Goal: Communication & Community: Answer question/provide support

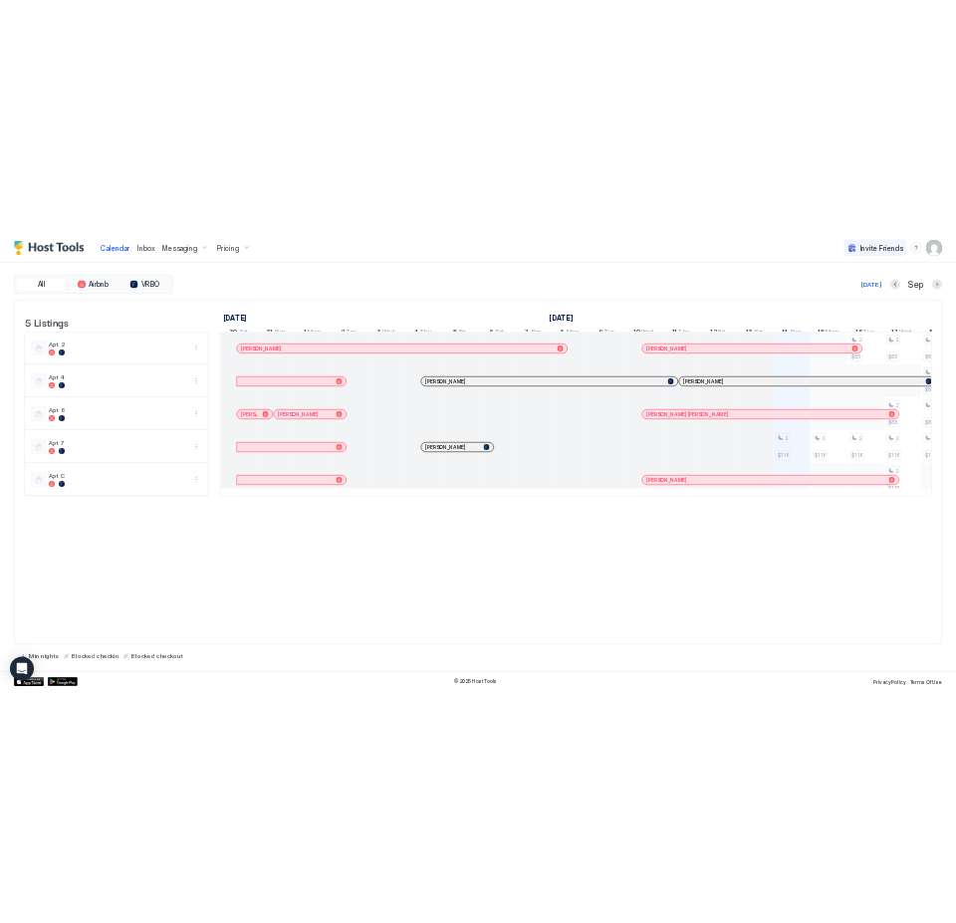
scroll to position [0, 1106]
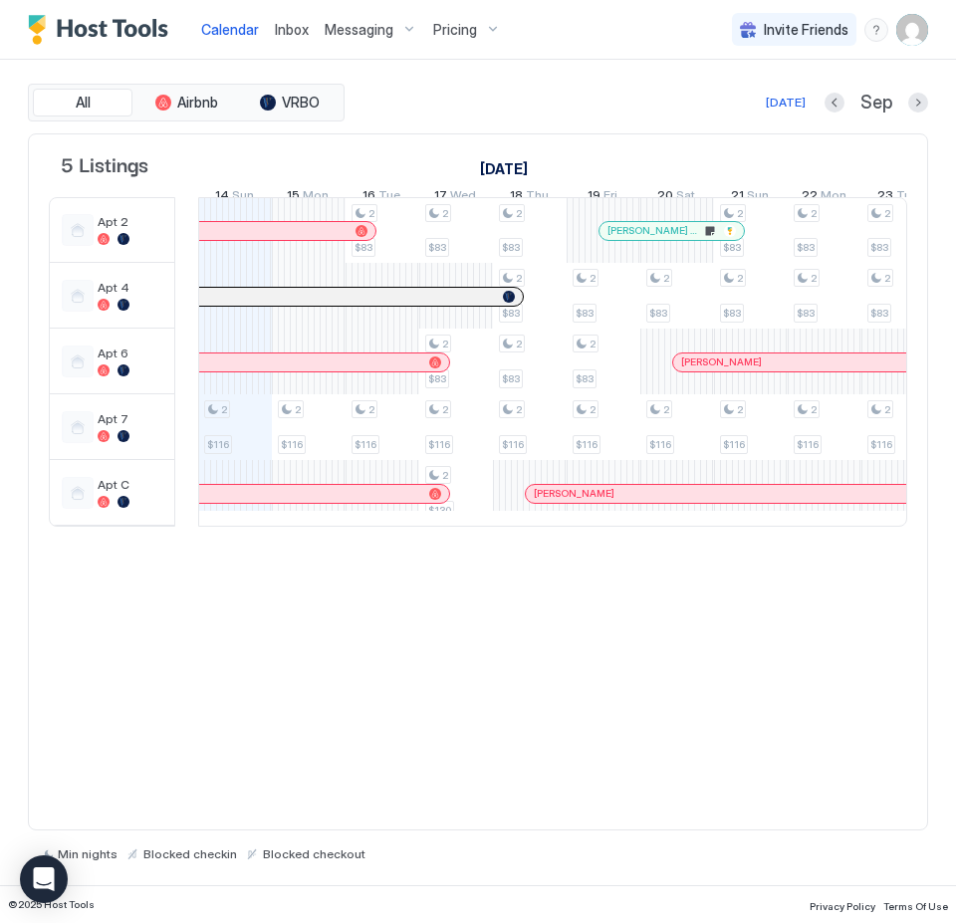
drag, startPoint x: 431, startPoint y: 348, endPoint x: 189, endPoint y: 347, distance: 242.0
click at [189, 347] on td at bounding box center [186, 362] width 23 height 330
click at [236, 805] on div "5 Listings [DATE] [DATE] [DATE] 30 Sat 31 Sun 1 Mon 2 Tue 3 Wed 4 Thu 5 Fri 6 S…" at bounding box center [478, 482] width 900 height 698
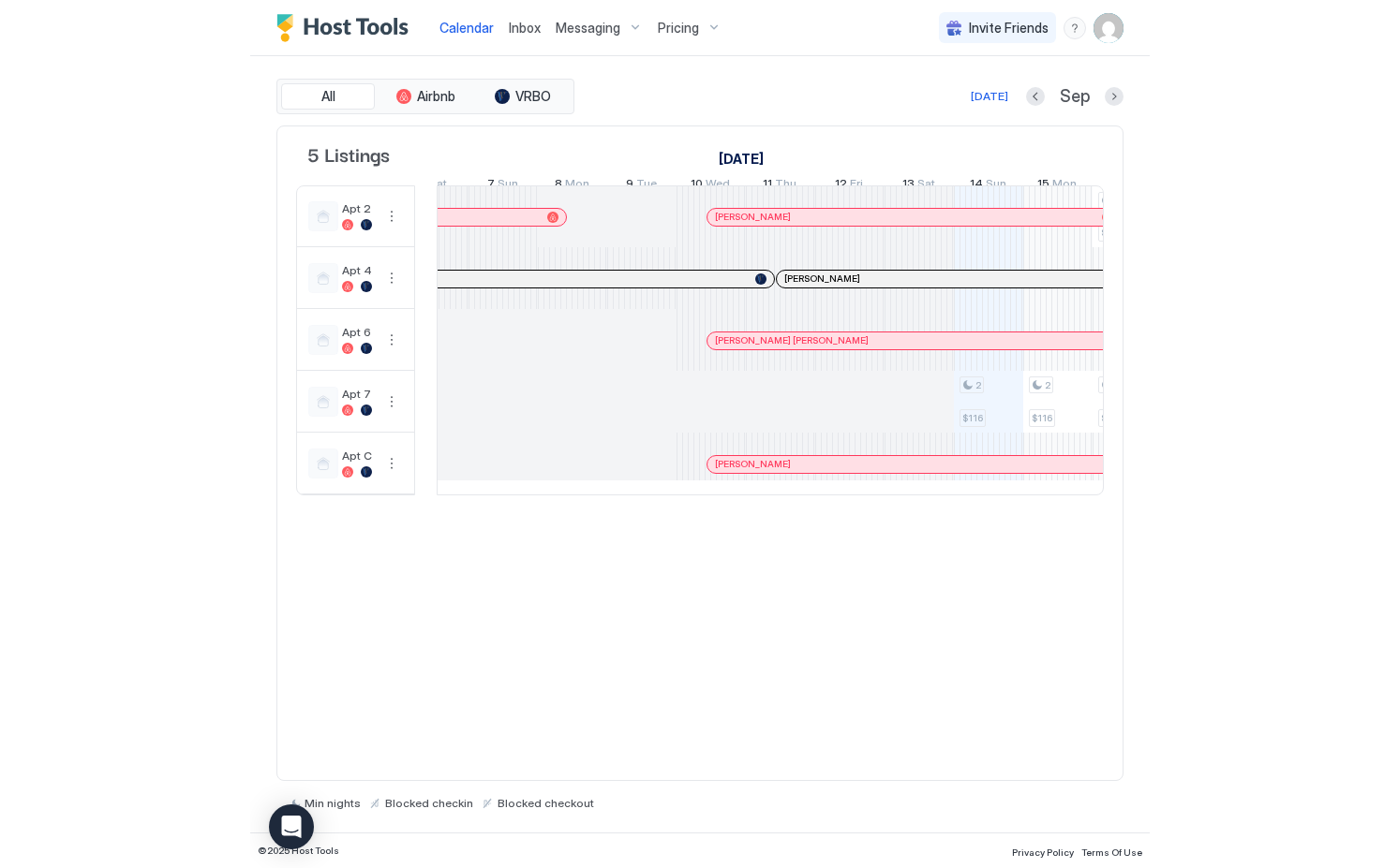
scroll to position [0, 1947]
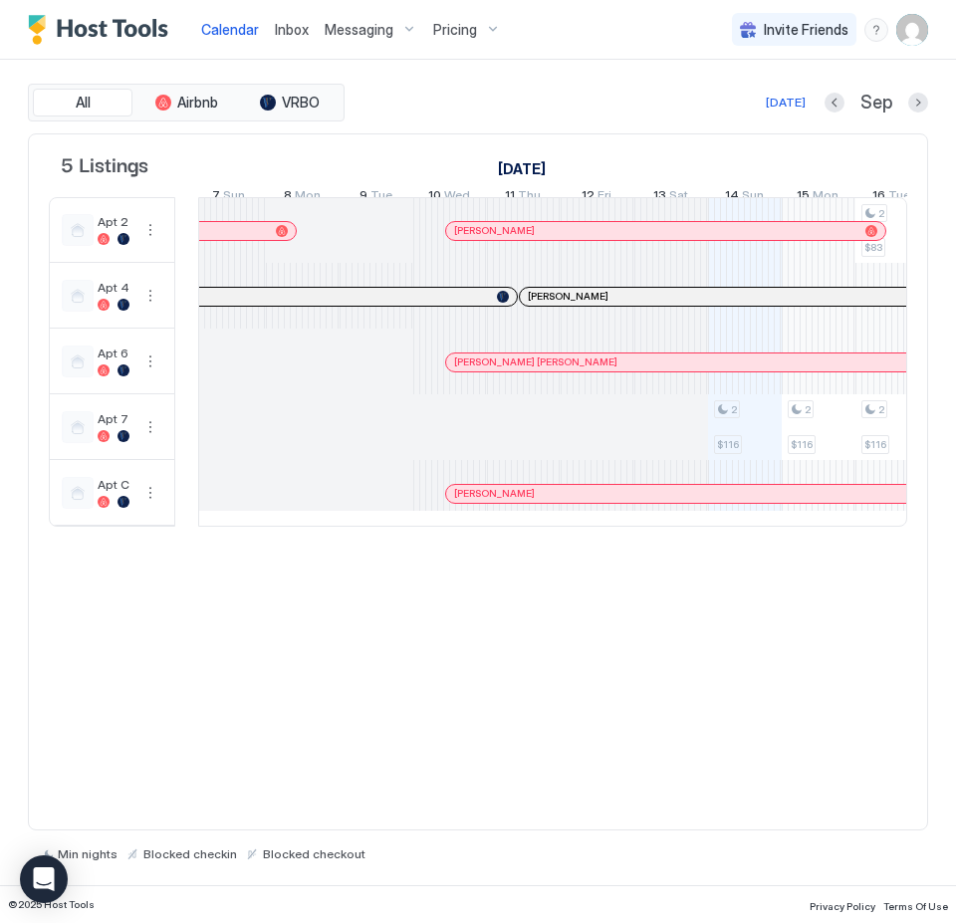
click at [955, 271] on div "All Airbnb VRBO [DATE] [DATE] Listings [DATE] [DATE] [DATE] 10 Sun 11 Mon 12 Tu…" at bounding box center [478, 473] width 956 height 826
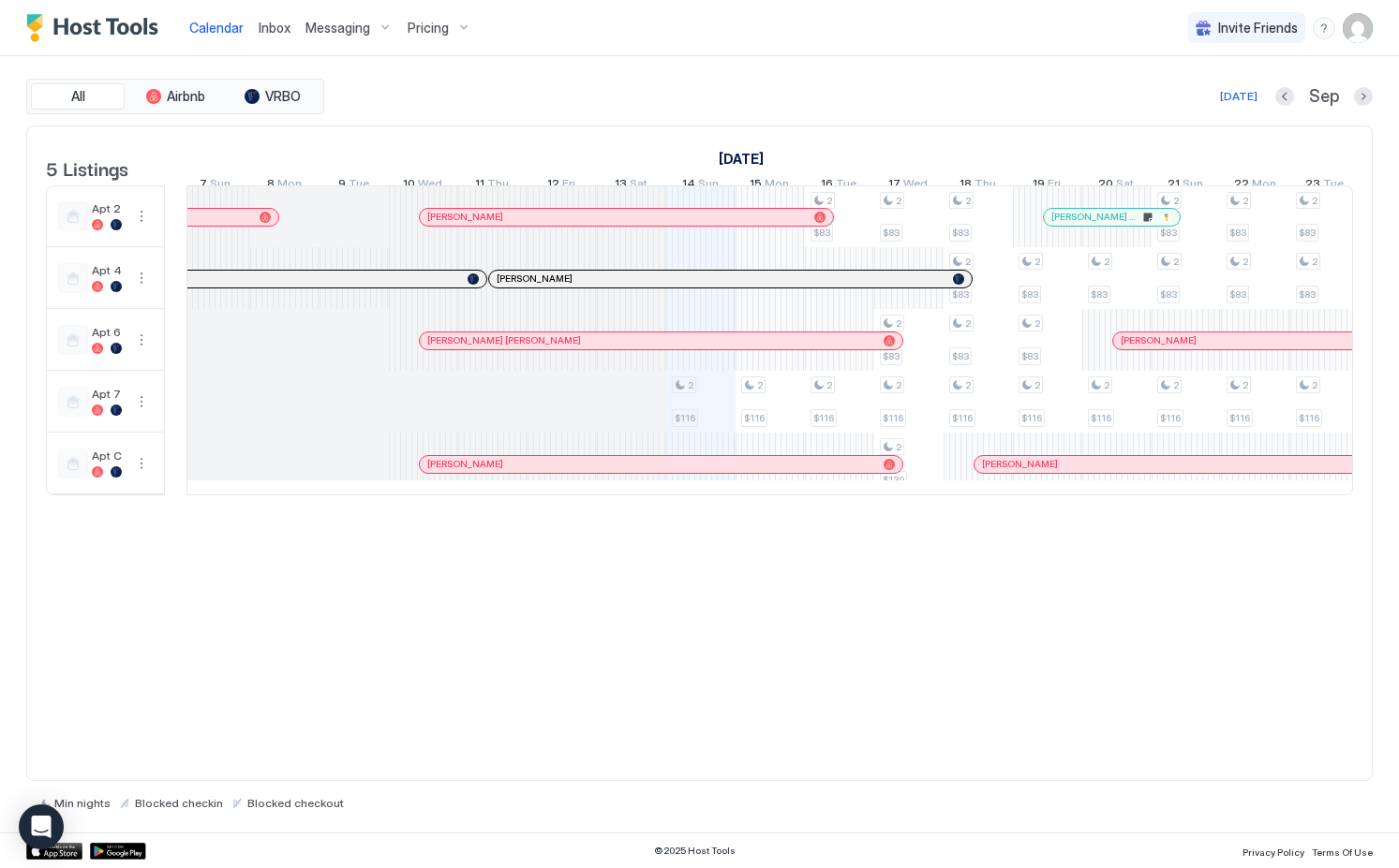
scroll to position [0, 1911]
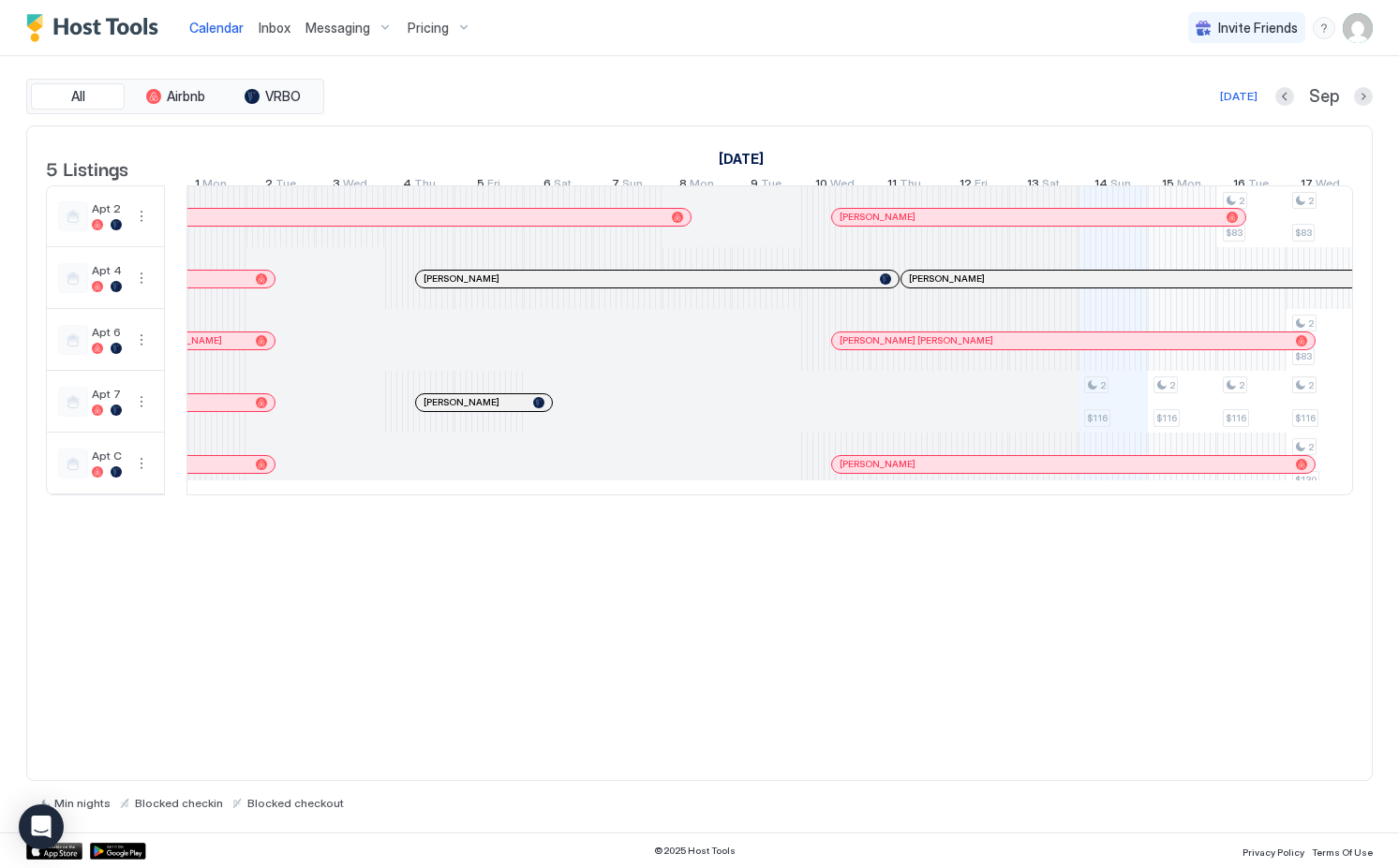
click at [276, 34] on span "Inbox" at bounding box center [275, 27] width 32 height 16
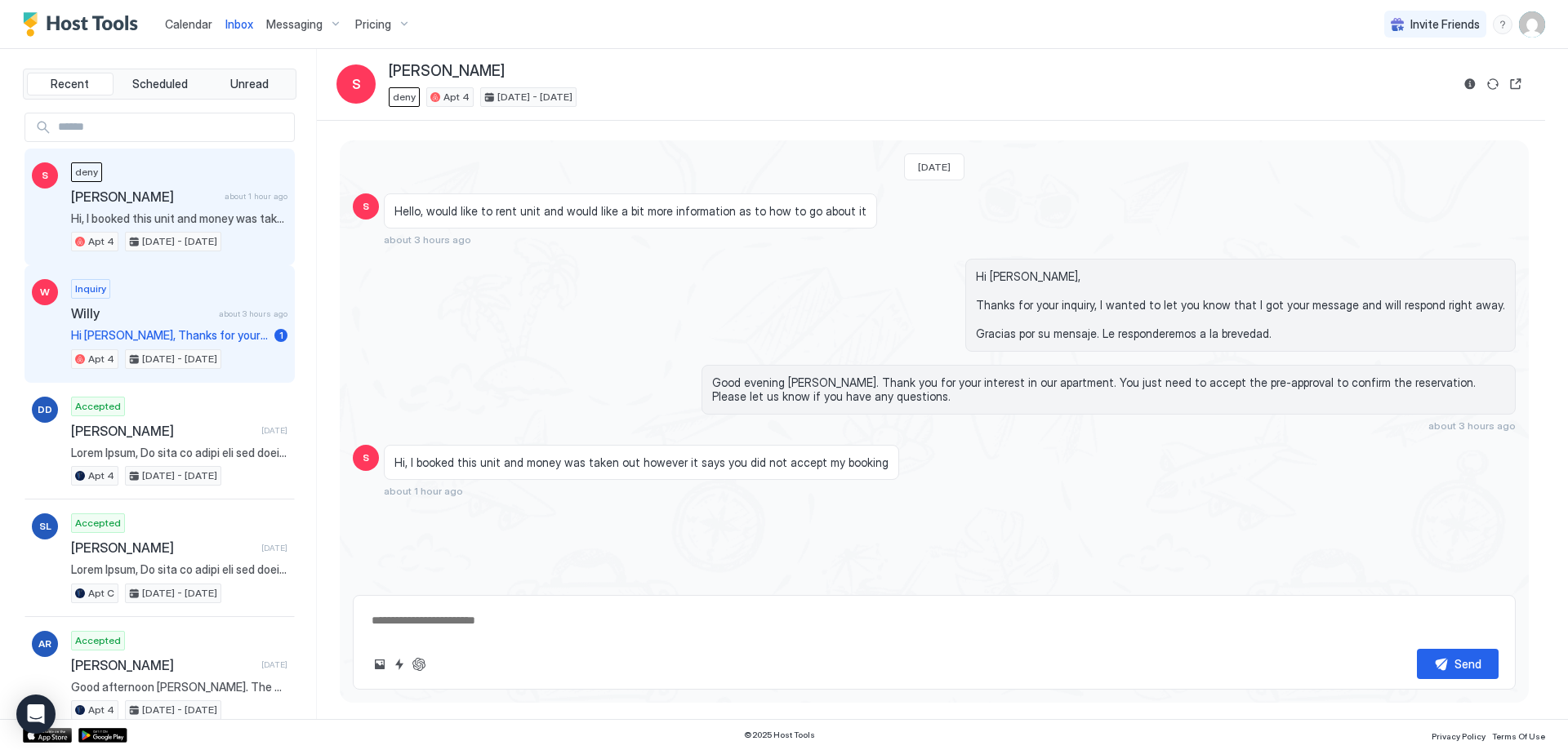
click at [174, 287] on div "Inquiry [PERSON_NAME] about 3 hours ago Hi [PERSON_NAME], Thanks for your inqui…" at bounding box center [180, 325] width 217 height 90
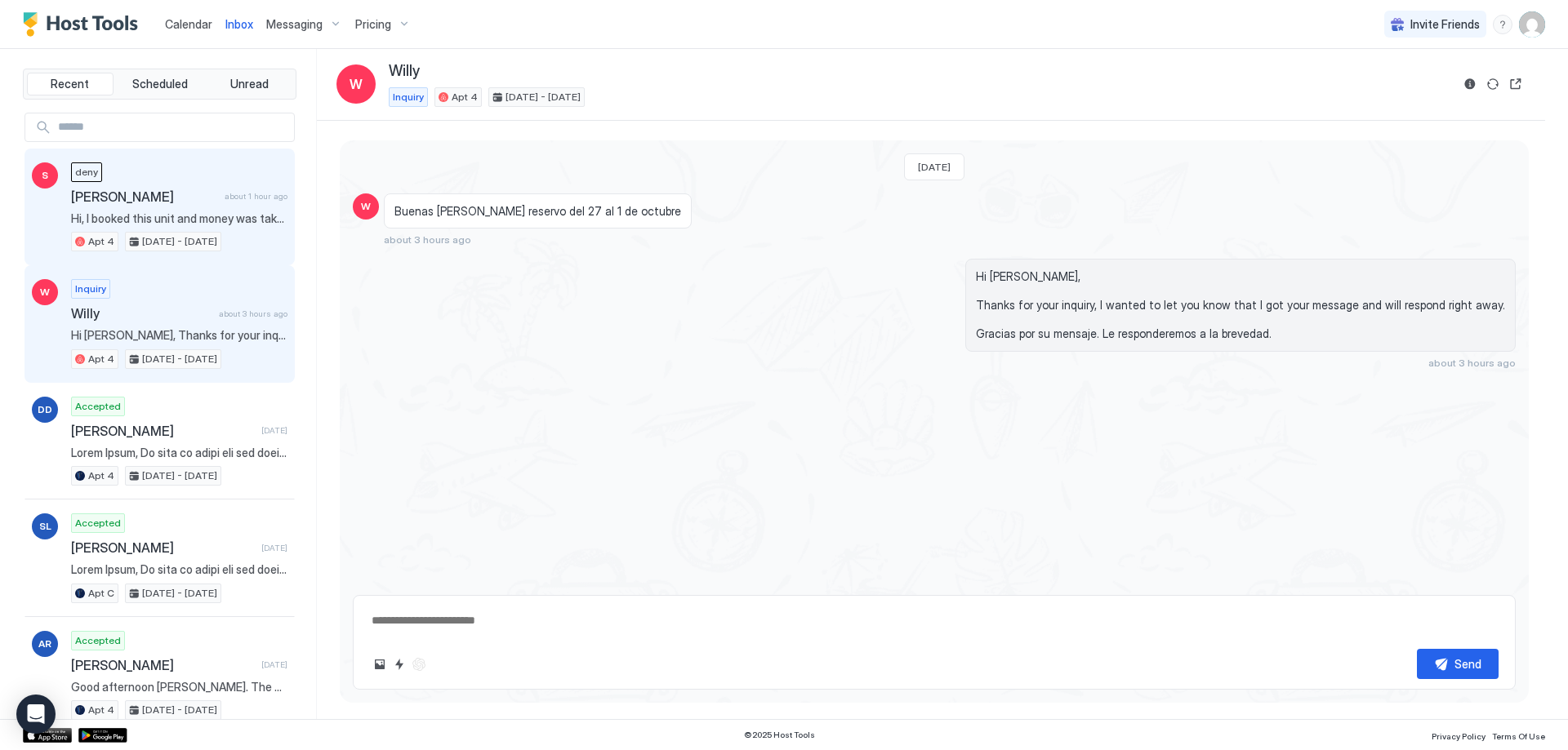
click at [196, 201] on span "[PERSON_NAME]" at bounding box center [144, 197] width 147 height 16
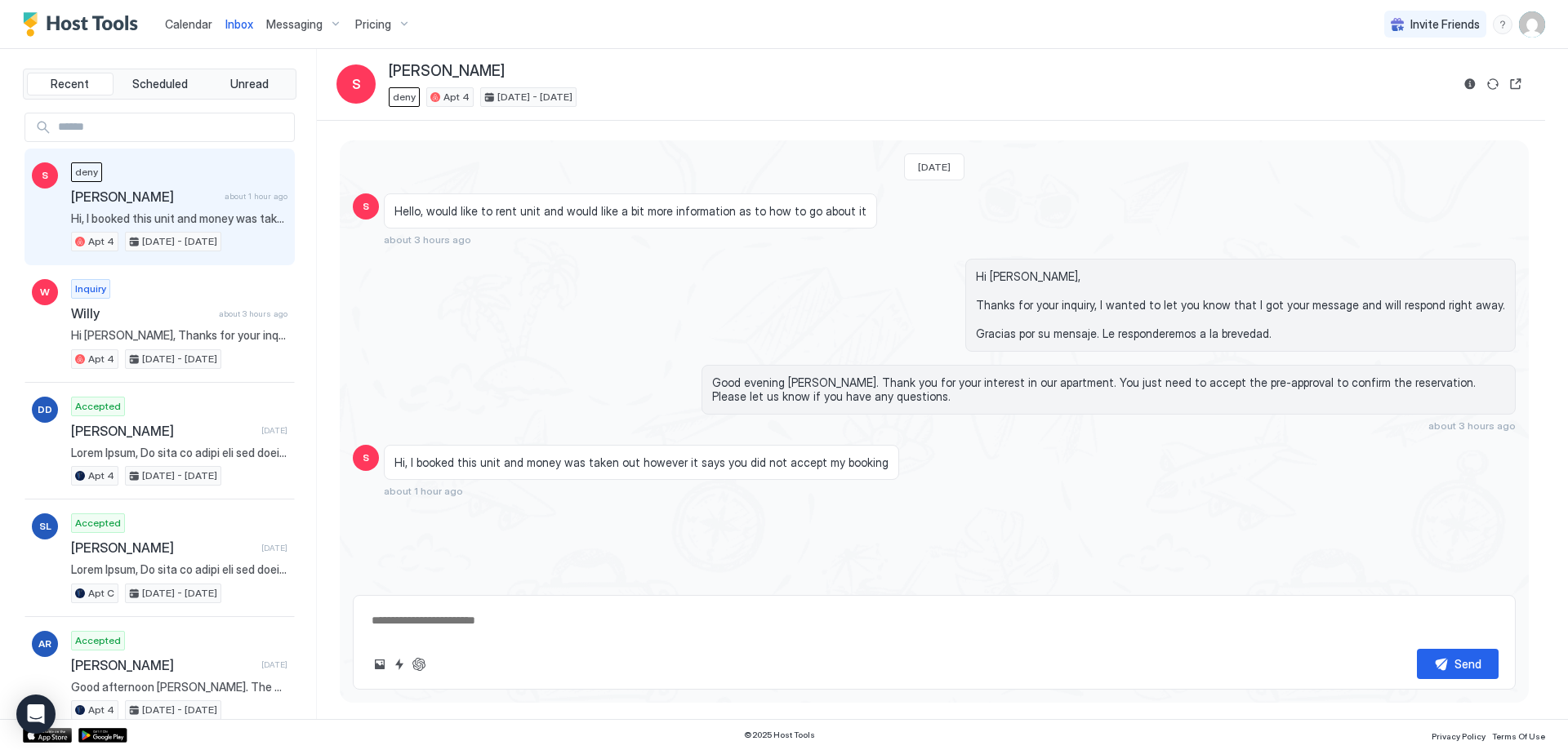
click at [151, 175] on div "[PERSON_NAME] about 1 hour ago Hi, I booked this unit and money was taken out h…" at bounding box center [180, 207] width 217 height 90
